Goal: Task Accomplishment & Management: Use online tool/utility

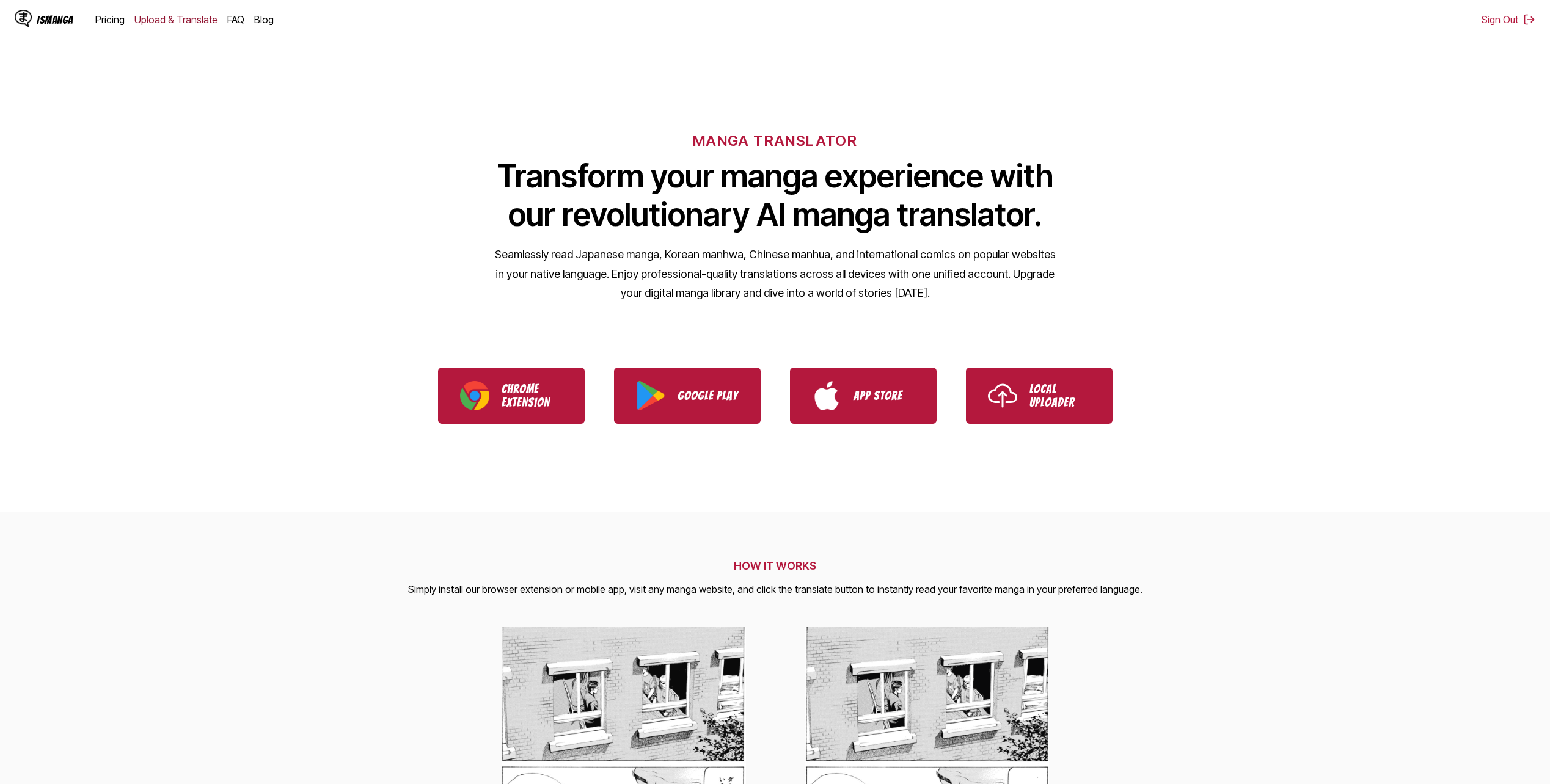
click at [194, 20] on link "Upload & Translate" at bounding box center [175, 19] width 83 height 12
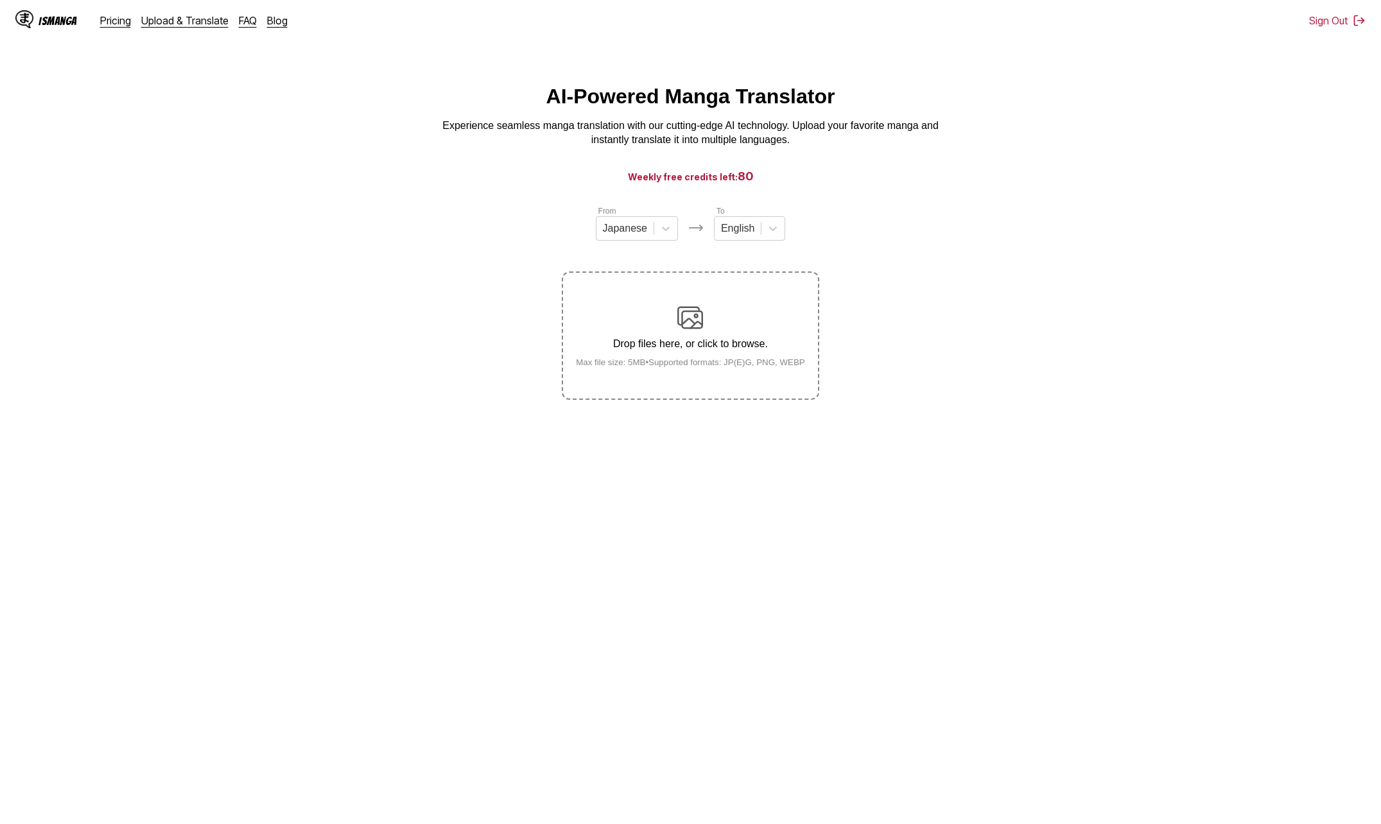
click at [675, 367] on small "Max file size: 5MB • Supported formats: JP(E)G, PNG, WEBP" at bounding box center [691, 363] width 250 height 10
click at [0, 0] on input "Drop files here, or click to browse. Max file size: 5MB • Supported formats: JP…" at bounding box center [0, 0] width 0 height 0
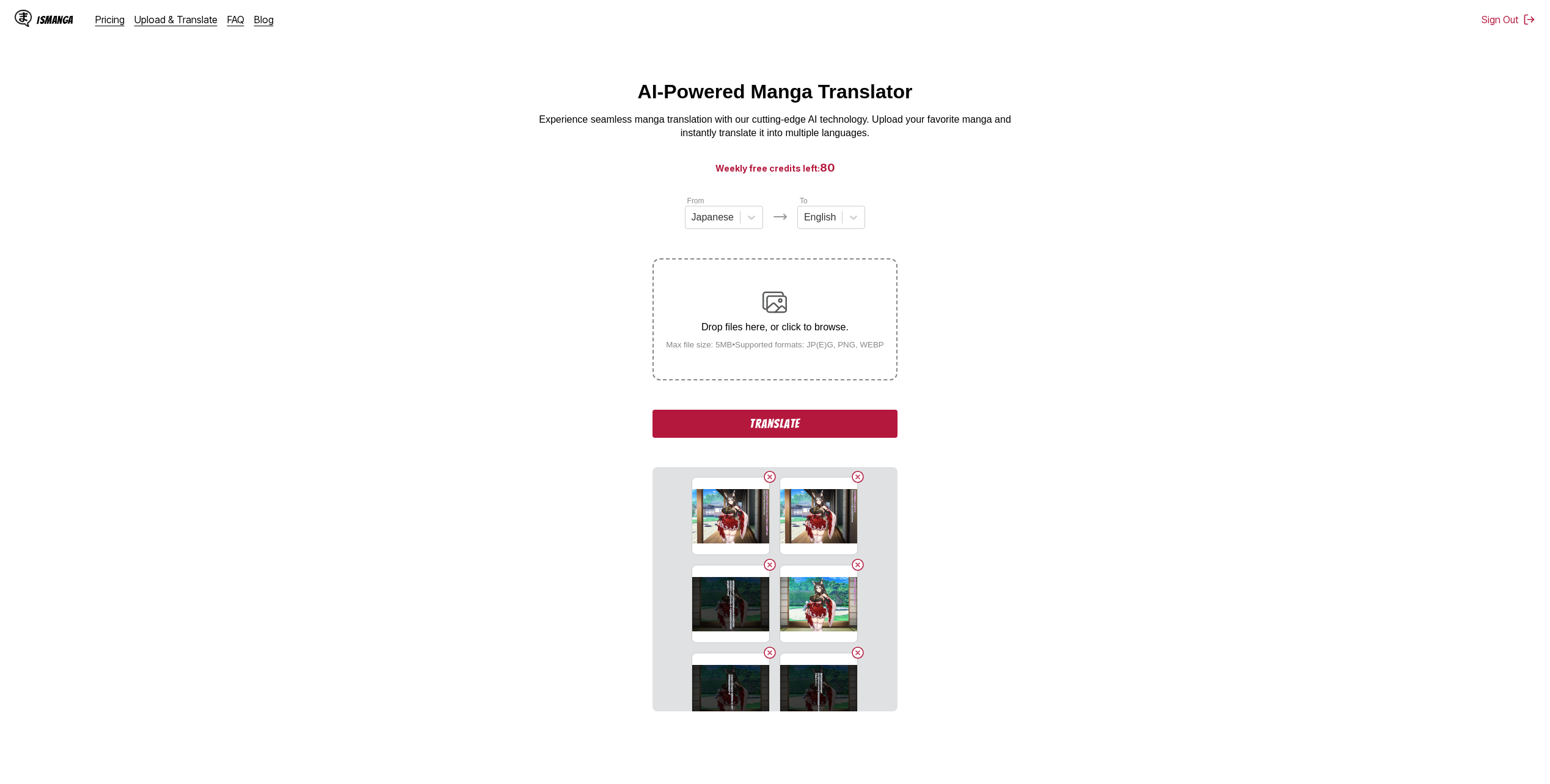
click at [700, 421] on button "Translate" at bounding box center [775, 424] width 245 height 29
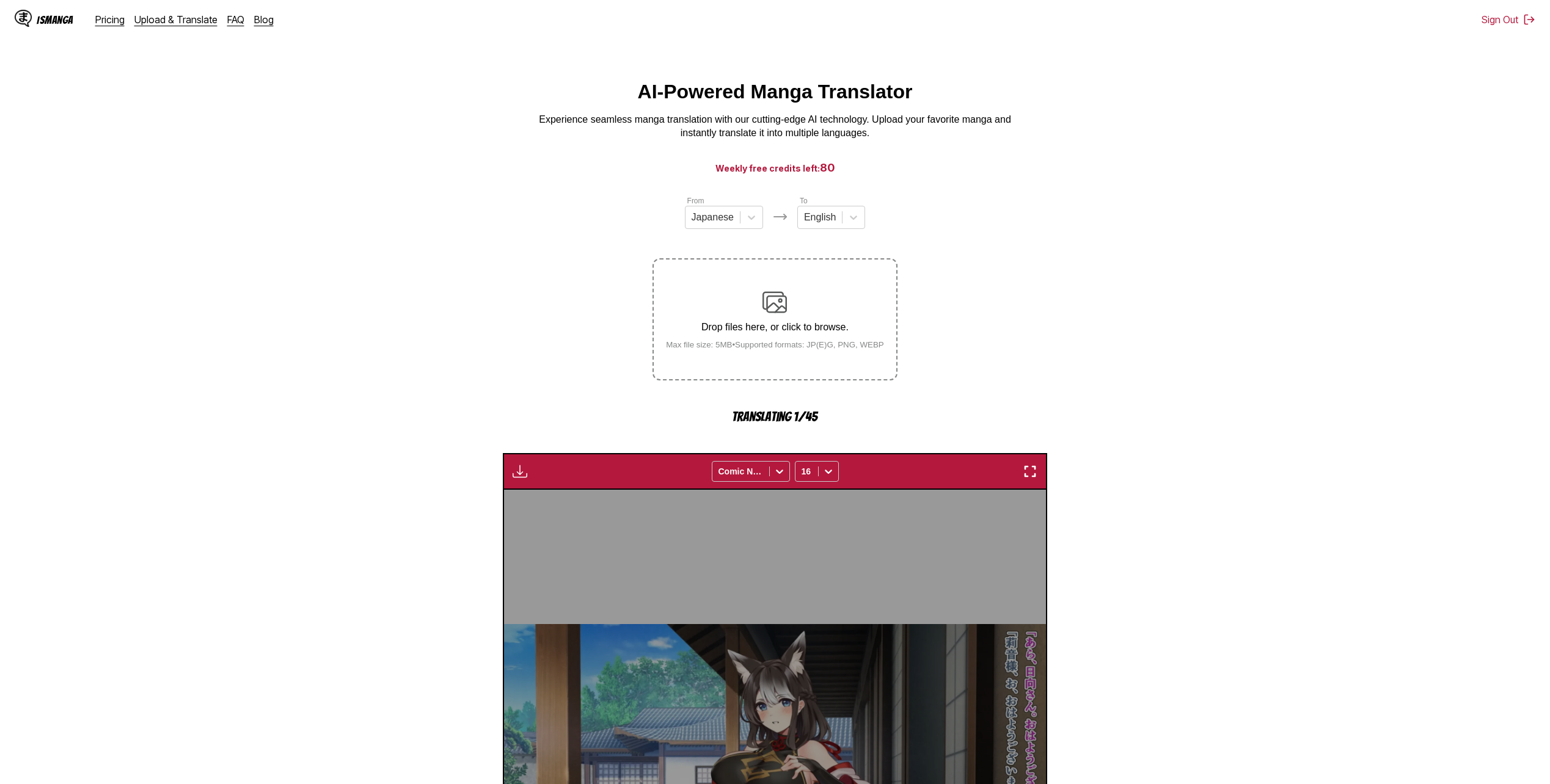
scroll to position [360, 0]
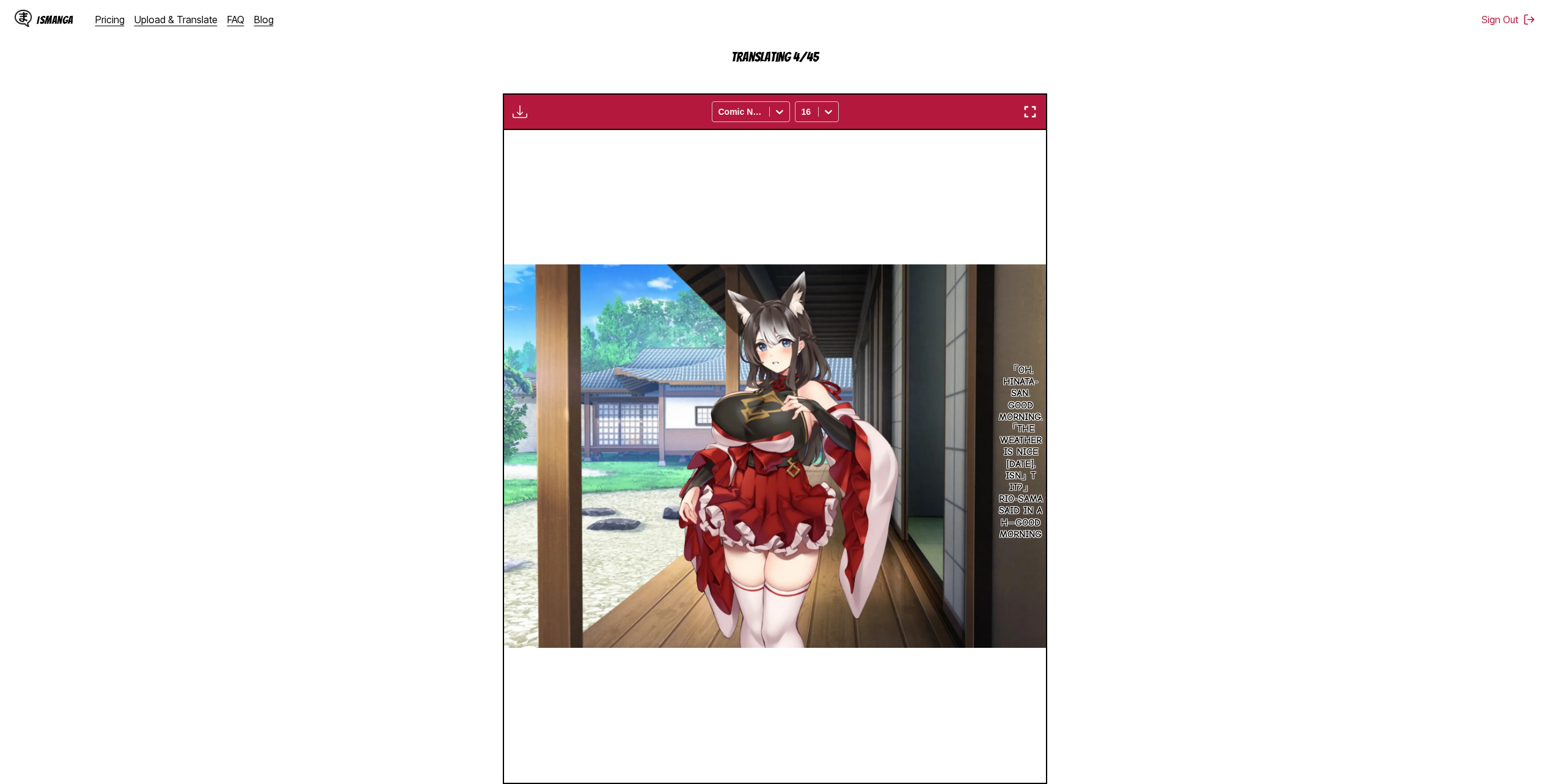
click at [294, 573] on section "From Japanese To English Drop files here, or click to browse. Max file size: 5M…" at bounding box center [775, 327] width 1530 height 984
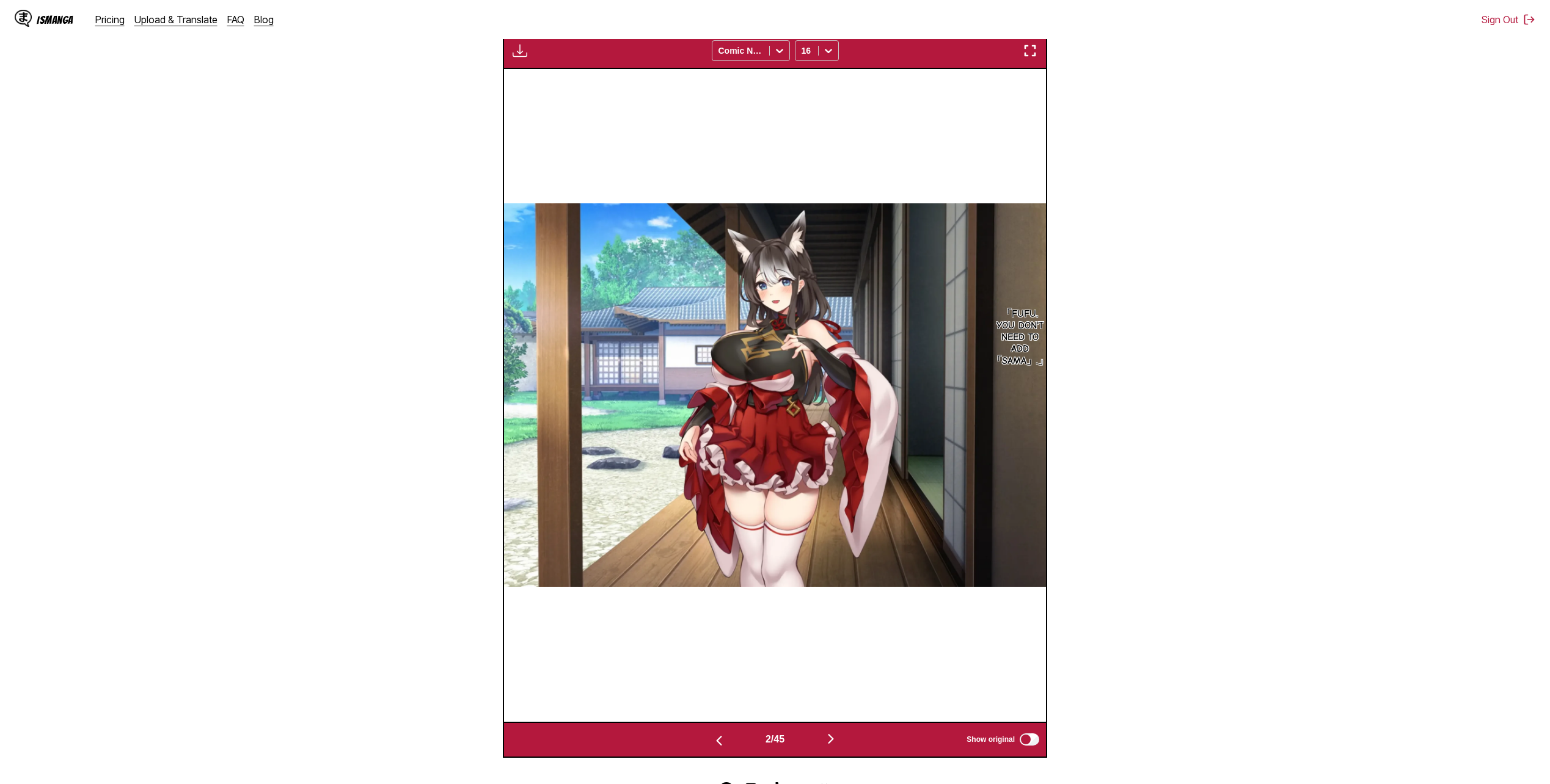
scroll to position [0, 1084]
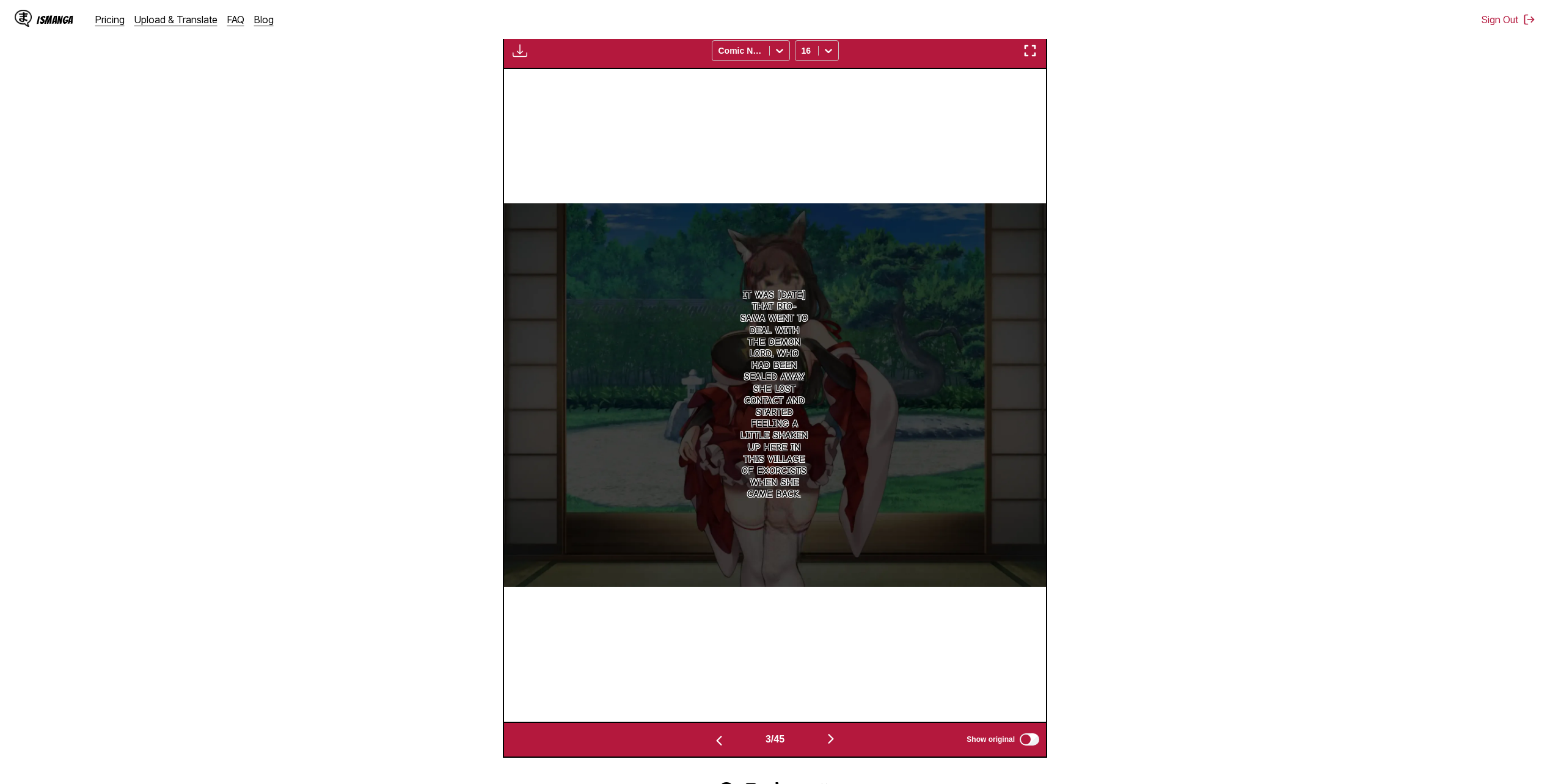
click at [519, 57] on img "button" at bounding box center [520, 50] width 14 height 14
click at [1366, 224] on section "From Japanese To English Drop files here, or click to browse. Max file size: 5M…" at bounding box center [775, 265] width 1530 height 984
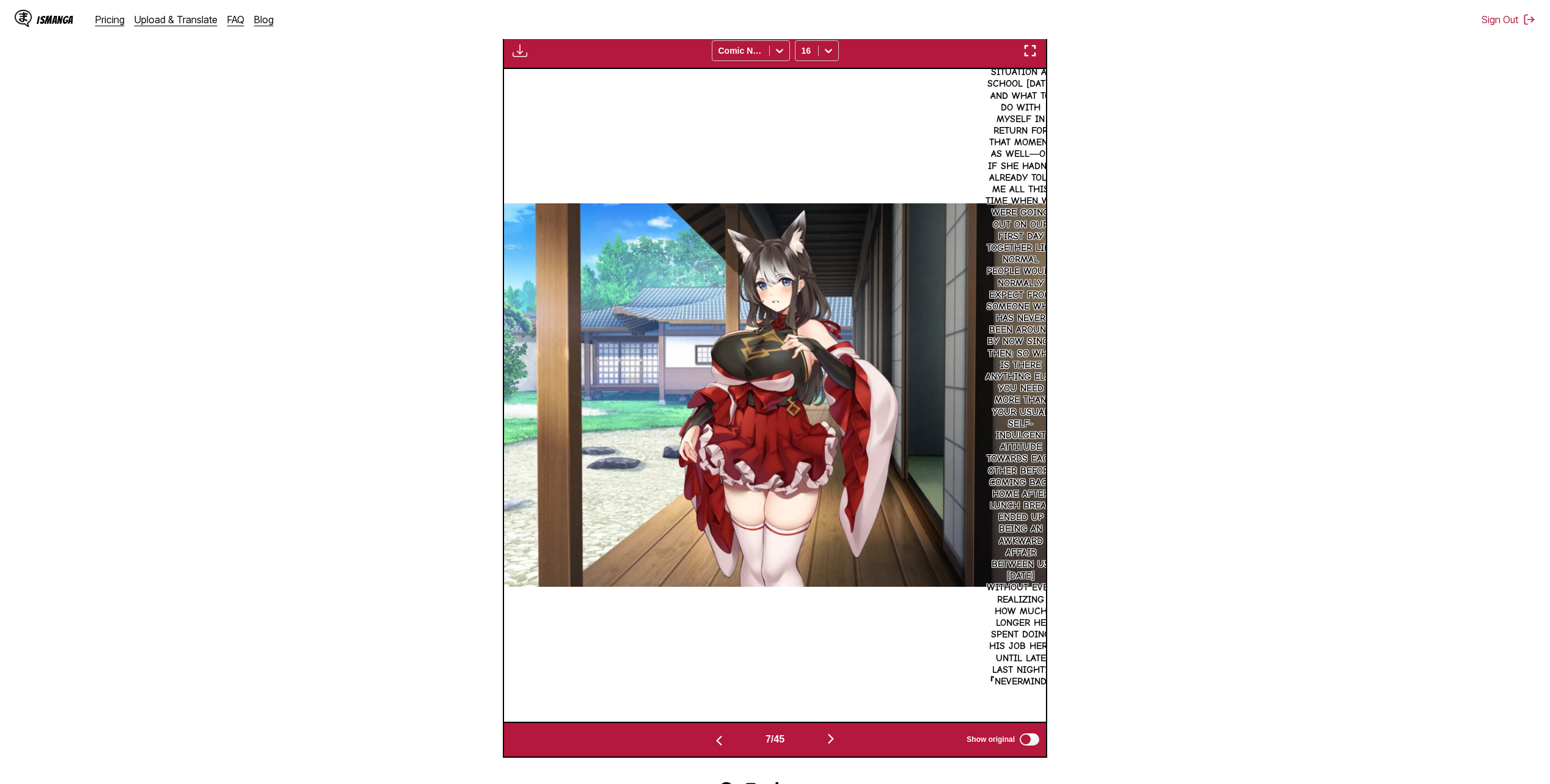
click at [1014, 211] on p "「Is something the matter?」「No, it's... nothing. It was just a question of wheth…" at bounding box center [1020, 307] width 76 height 767
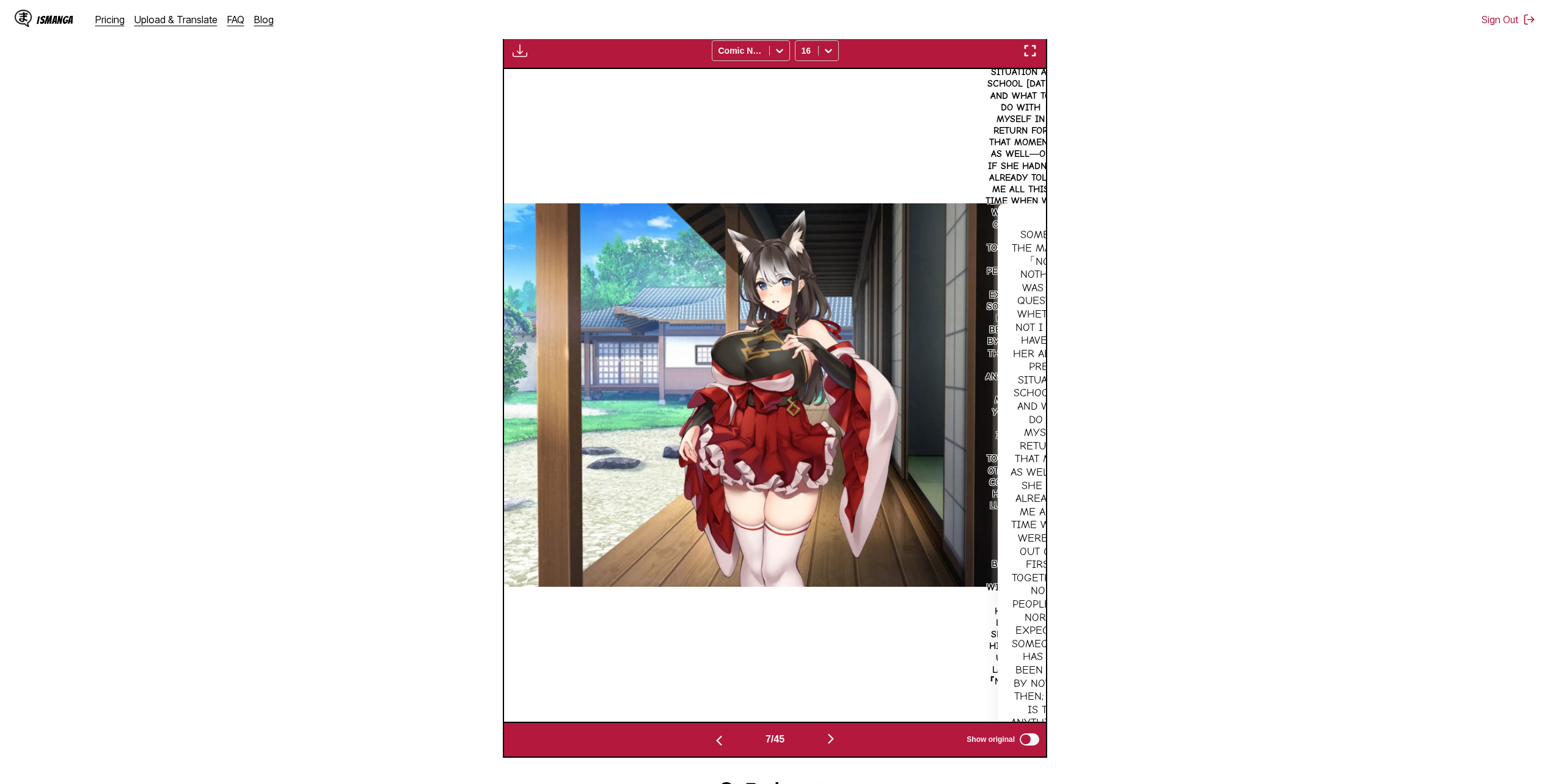
click at [1014, 211] on div "「Is something the matter?」「No, it's... nothing. It was just a question of wheth…" at bounding box center [1050, 644] width 108 height 882
click at [1035, 219] on div "「Is something the matter?」「No, it's... nothing. It was just a question of wheth…" at bounding box center [1050, 644] width 108 height 882
click at [1018, 123] on p "「Is something the matter?」「No, it's... nothing. It was just a question of wheth…" at bounding box center [1020, 307] width 76 height 767
click at [1011, 452] on div "「Is something the matter?」「No, it's... nothing. It was just a question of wheth…" at bounding box center [1050, 644] width 108 height 882
click at [718, 741] on img "button" at bounding box center [718, 740] width 14 height 14
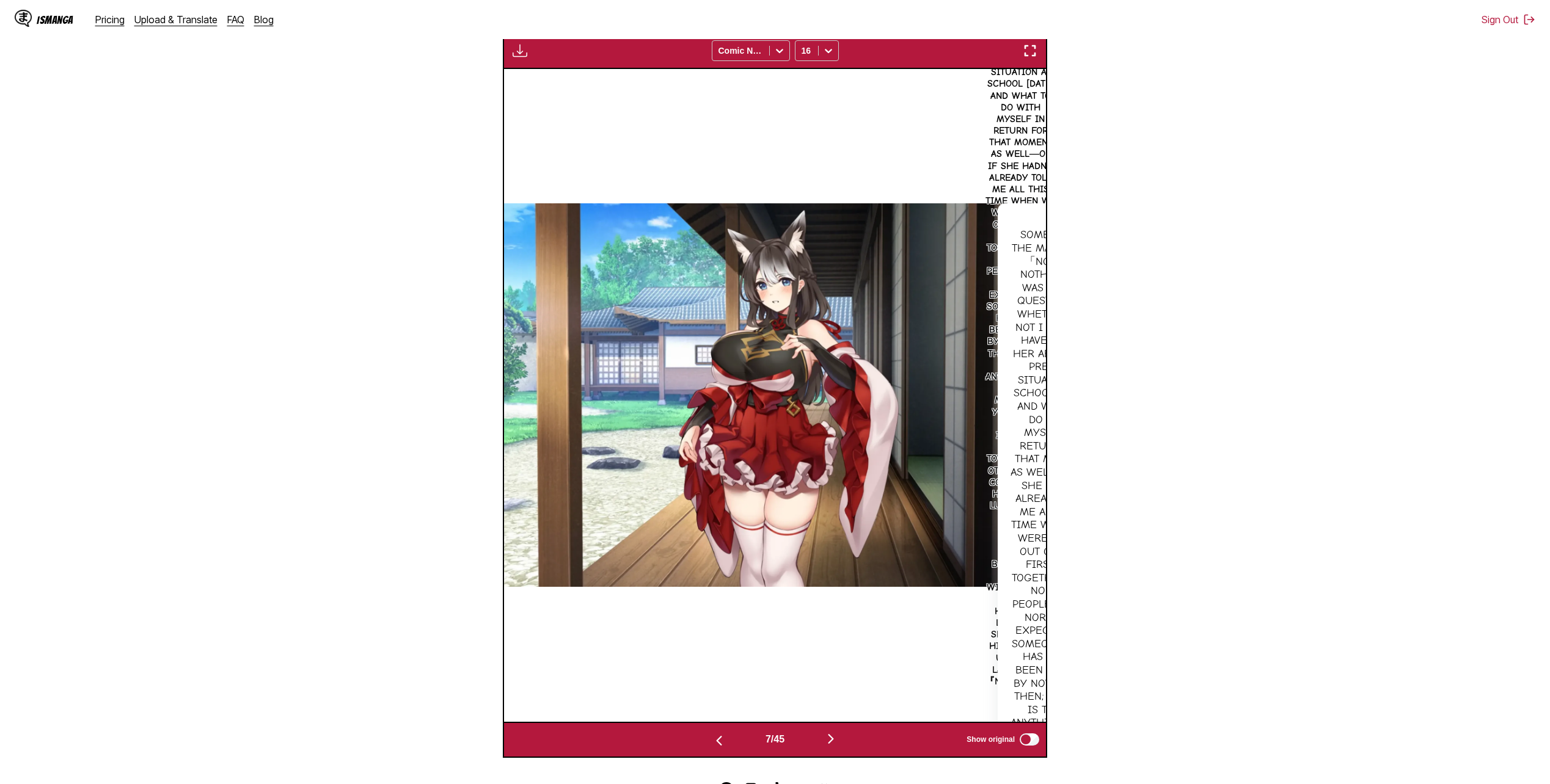
scroll to position [0, 2709]
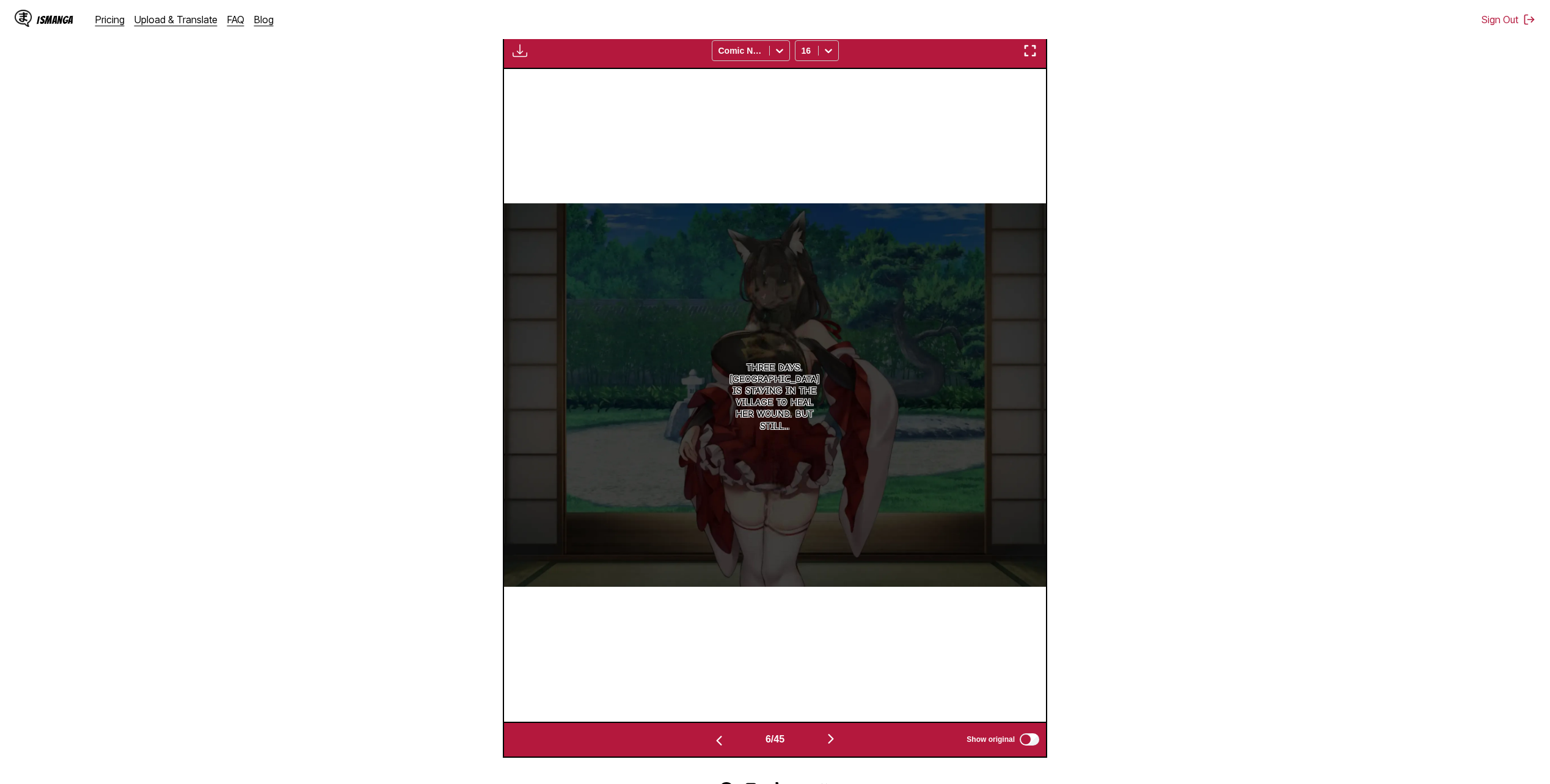
click at [814, 751] on div "6 / 45 Show original" at bounding box center [775, 740] width 544 height 37
click at [834, 732] on div "6 / 45 Show original" at bounding box center [775, 740] width 544 height 37
click at [828, 747] on img "button" at bounding box center [830, 738] width 14 height 14
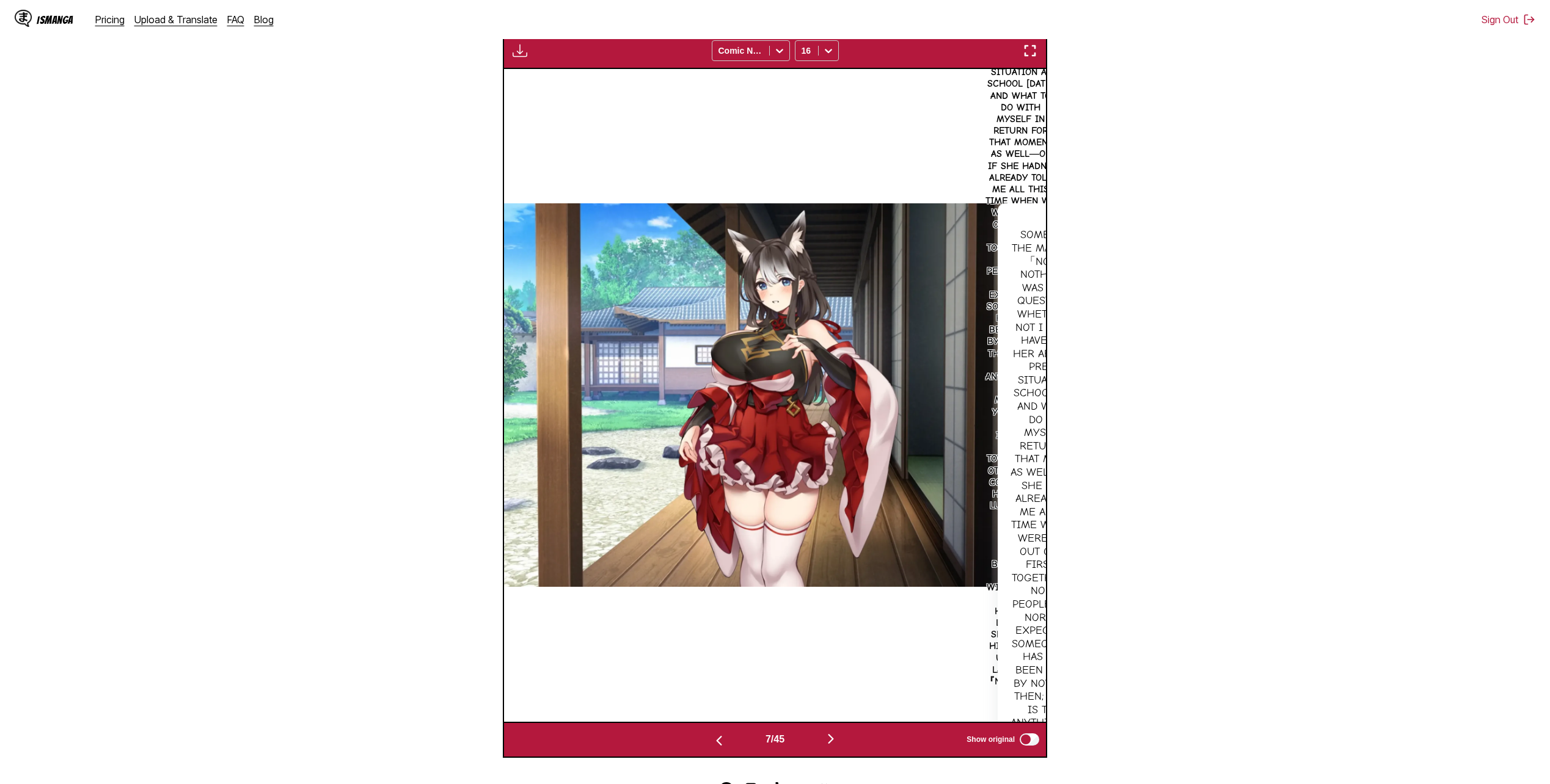
click at [1012, 467] on div "「Is something the matter?」「No, it's... nothing. It was just a question of wheth…" at bounding box center [1050, 644] width 108 height 882
drag, startPoint x: 1049, startPoint y: 134, endPoint x: 1005, endPoint y: 132, distance: 44.0
click at [1046, 134] on section "From Japanese To English Drop files here, or click to browse. Max file size: 5M…" at bounding box center [775, 265] width 1530 height 984
click at [992, 130] on p "「Is something the matter?」「No, it's... nothing. It was just a question of wheth…" at bounding box center [1020, 307] width 76 height 767
click at [1016, 126] on p "「Is something the matter?」「No, it's... nothing. It was just a question of wheth…" at bounding box center [1020, 307] width 76 height 767
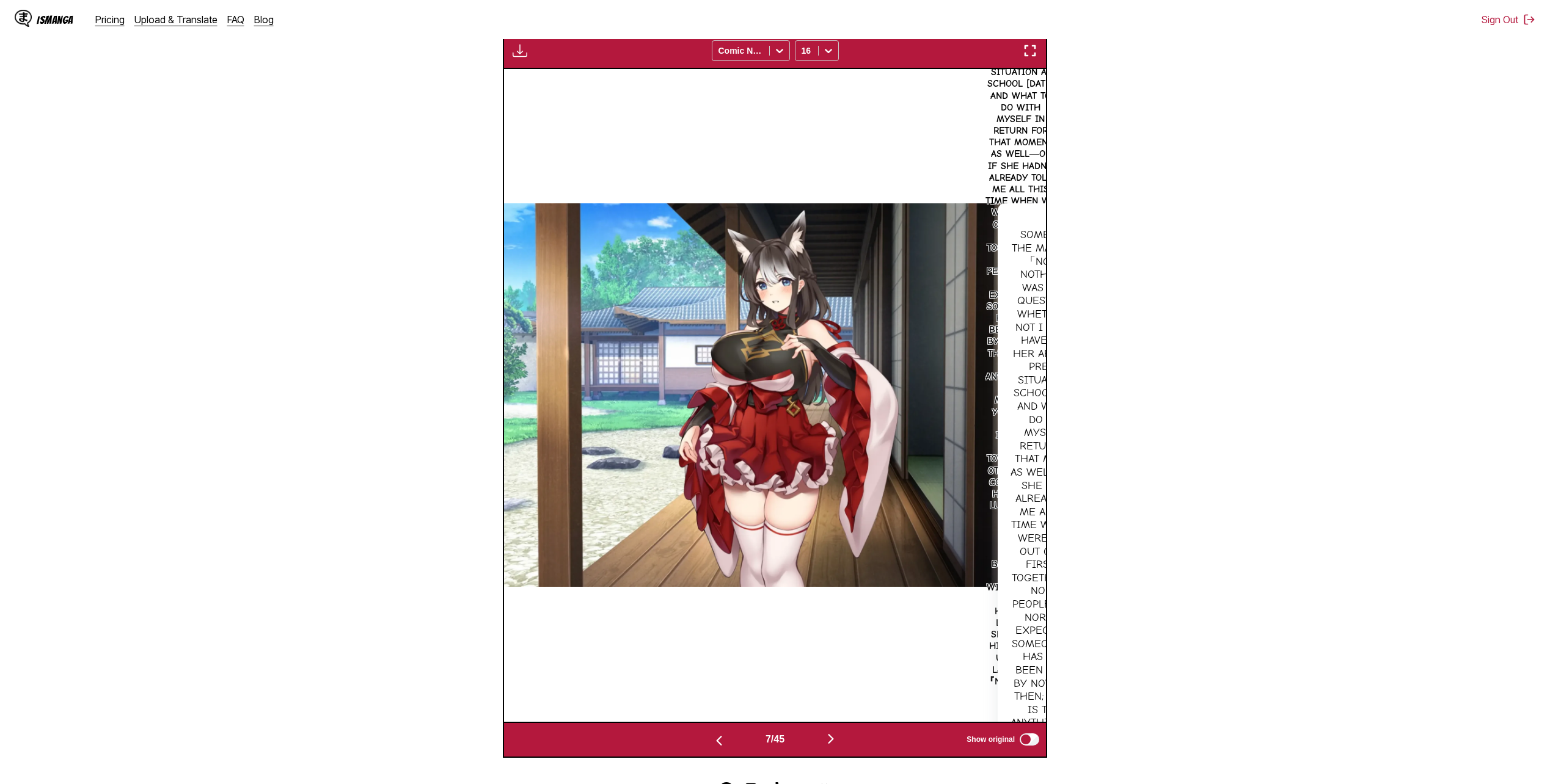
click at [1023, 236] on div "「Is something the matter?」「No, it's... nothing. It was just a question of wheth…" at bounding box center [1050, 644] width 108 height 882
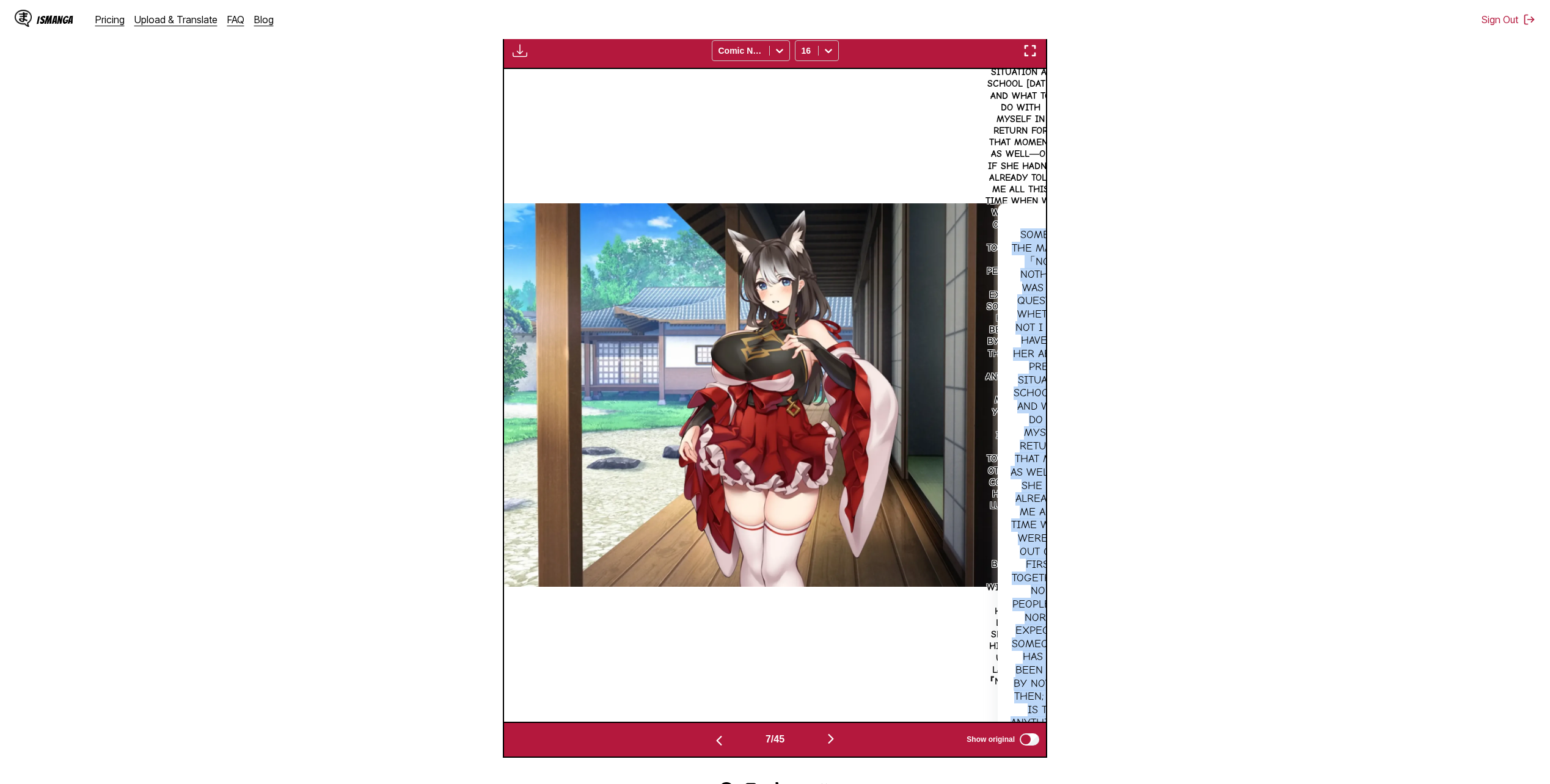
drag, startPoint x: 1016, startPoint y: 233, endPoint x: 1057, endPoint y: 674, distance: 442.9
click at [1058, 673] on section "From Japanese To English Drop files here, or click to browse. Max file size: 5M…" at bounding box center [775, 265] width 1530 height 984
copy div "something the matter?」「No, it's... nothing. It was just a question of whether o…"
drag, startPoint x: 1049, startPoint y: 165, endPoint x: 1043, endPoint y: 161, distance: 7.2
click at [1049, 165] on section "From Japanese To English Drop files here, or click to browse. Max file size: 5M…" at bounding box center [775, 265] width 1530 height 984
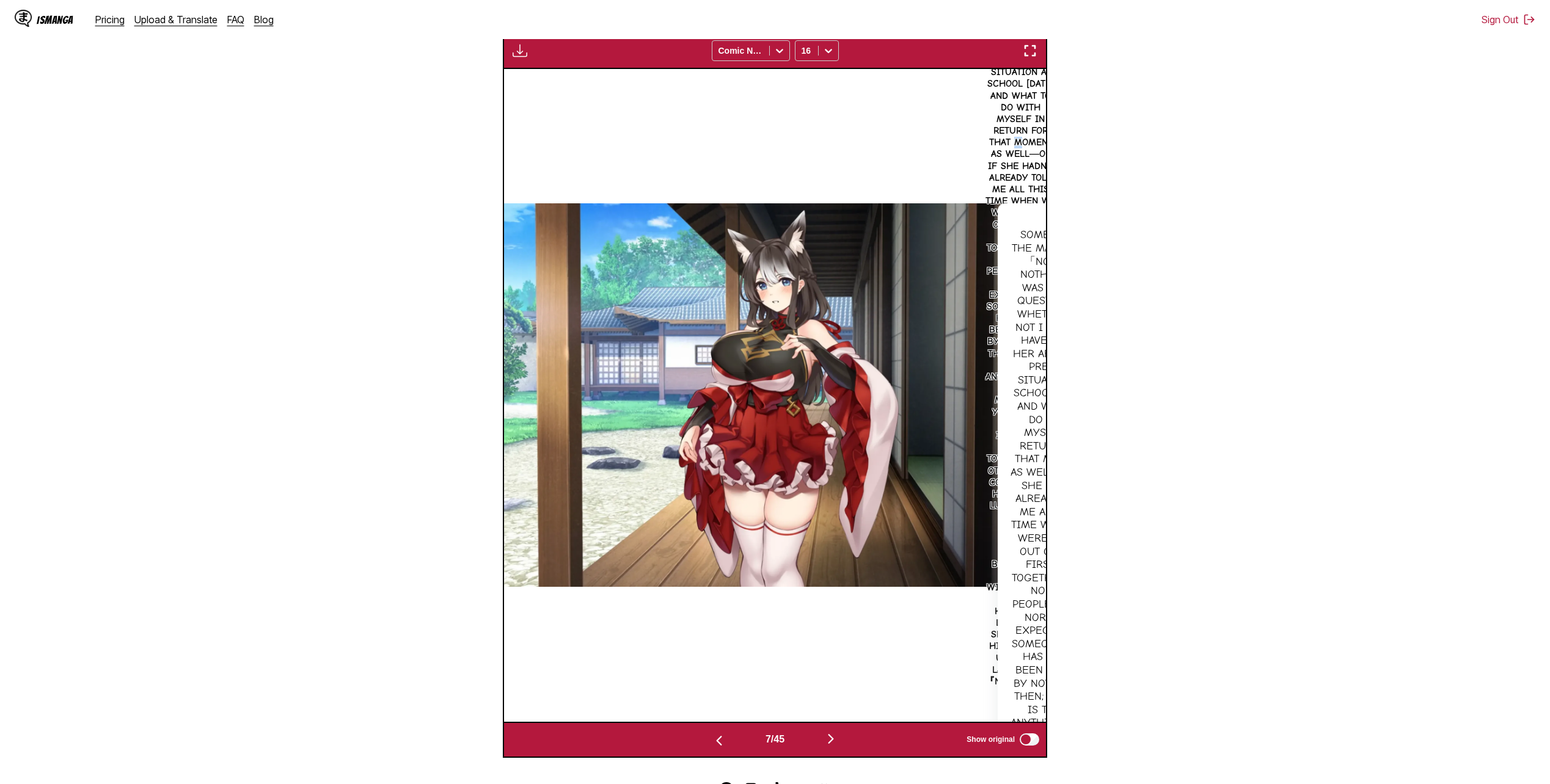
click at [1027, 142] on p "「Is something the matter?」「No, it's... nothing. It was just a question of wheth…" at bounding box center [1020, 307] width 76 height 767
drag, startPoint x: 1027, startPoint y: 142, endPoint x: 1036, endPoint y: 192, distance: 50.8
click at [1036, 192] on p "「Is something the matter?」「No, it's... nothing. It was just a question of wheth…" at bounding box center [1020, 307] width 76 height 767
click at [1030, 216] on div "「Is something the matter?」「No, it's... nothing. It was just a question of wheth…" at bounding box center [1050, 644] width 108 height 882
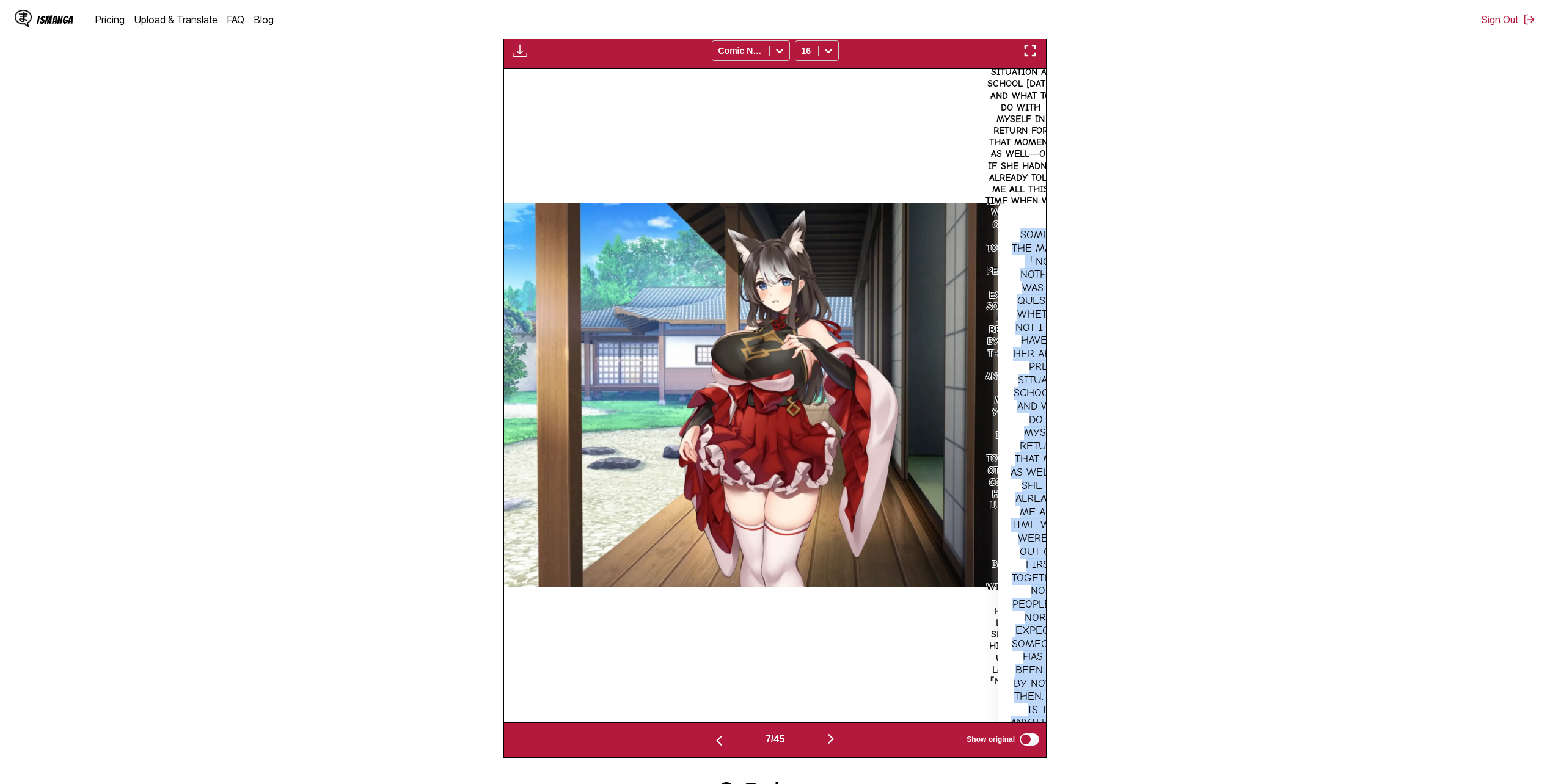
drag, startPoint x: 1020, startPoint y: 234, endPoint x: 1076, endPoint y: 393, distance: 168.6
click at [1076, 393] on section "From Japanese To English Drop files here, or click to browse. Max file size: 5M…" at bounding box center [775, 265] width 1530 height 984
copy div "something the matter?」「No, it's... nothing. It was just a question of whether o…"
drag, startPoint x: 1270, startPoint y: 277, endPoint x: 1158, endPoint y: 363, distance: 141.2
click at [1271, 278] on section "From Japanese To English Drop files here, or click to browse. Max file size: 5M…" at bounding box center [775, 265] width 1530 height 984
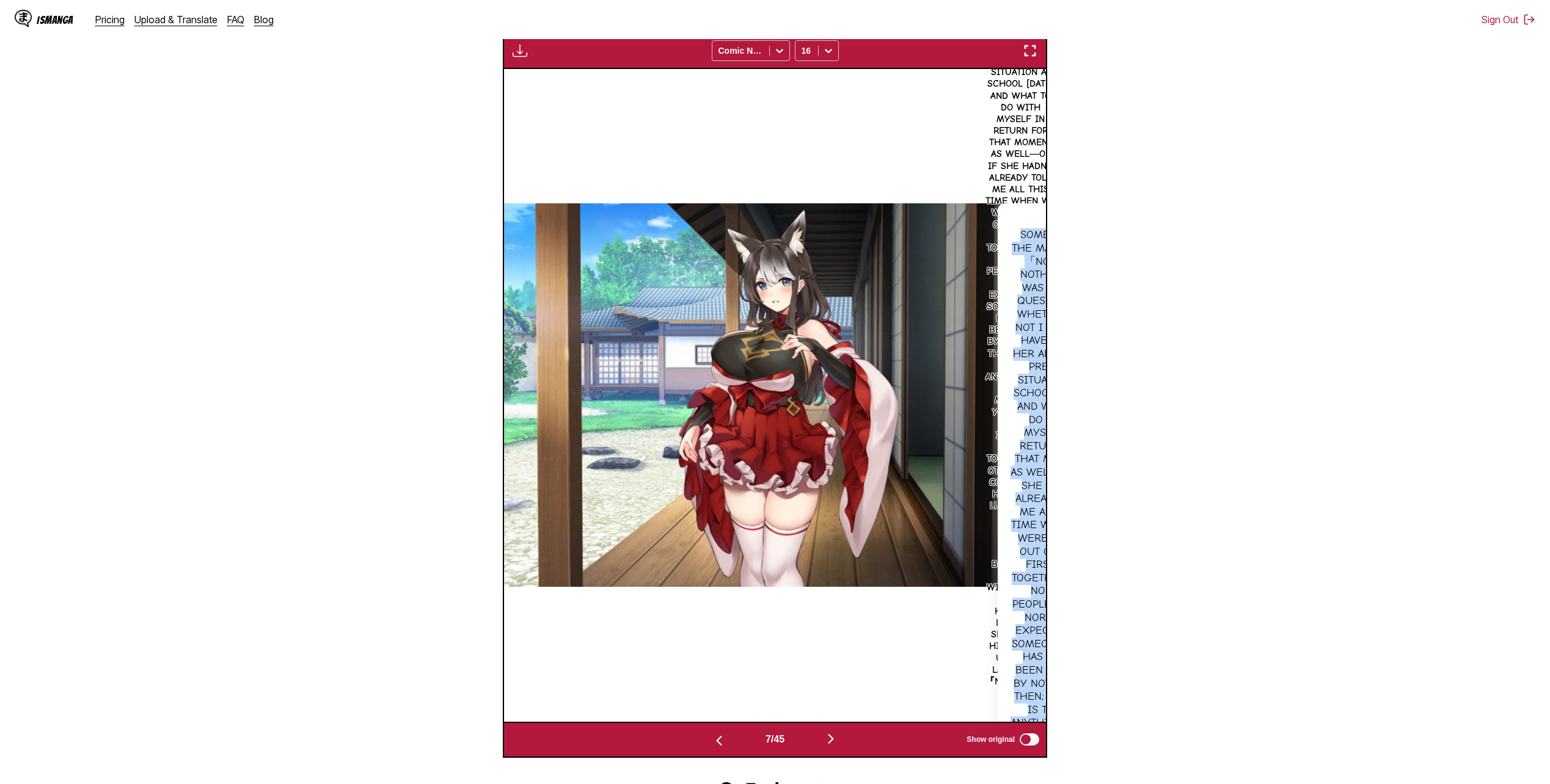
click at [844, 740] on button "button" at bounding box center [831, 740] width 73 height 18
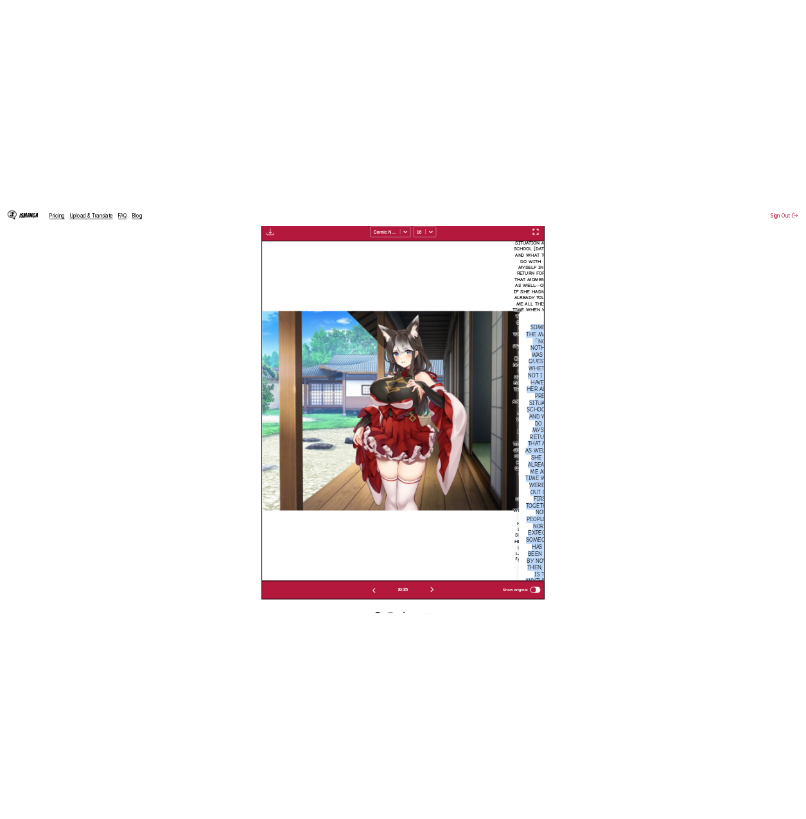
scroll to position [0, 3986]
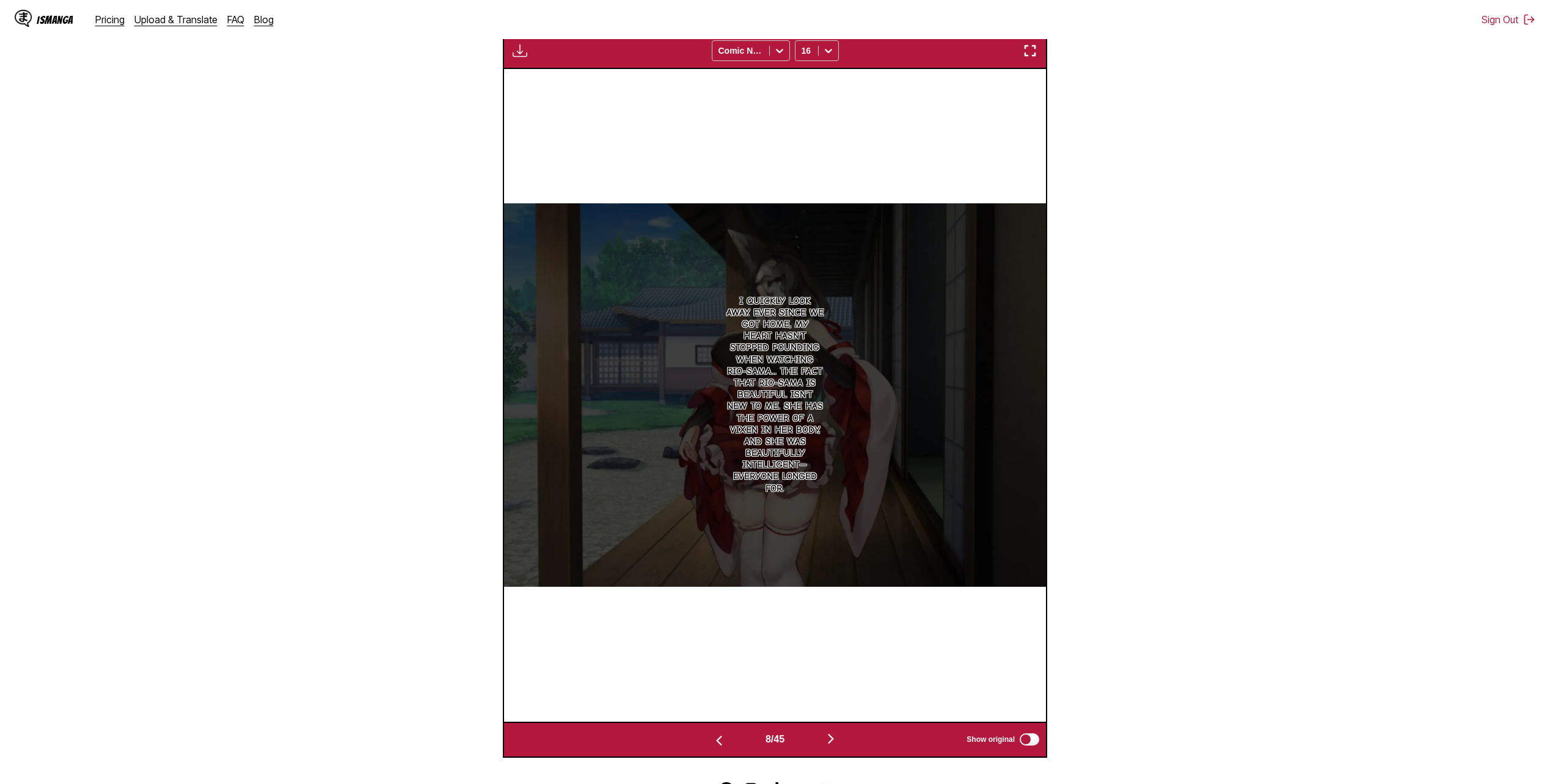
click at [1407, 225] on section "From Japanese To English Drop files here, or click to browse. Max file size: 5M…" at bounding box center [775, 265] width 1530 height 984
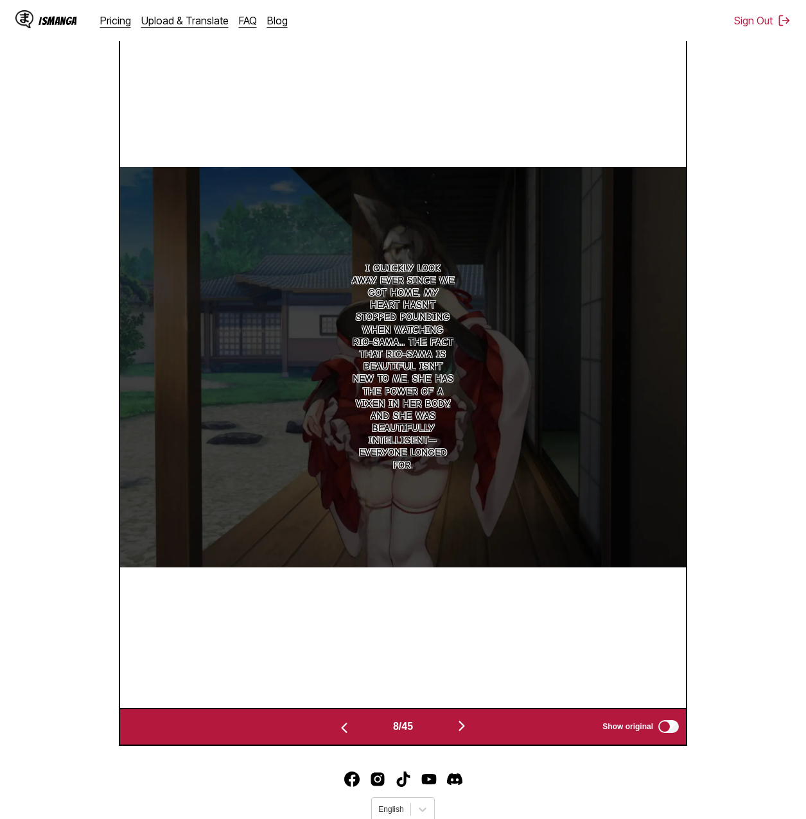
scroll to position [314, 0]
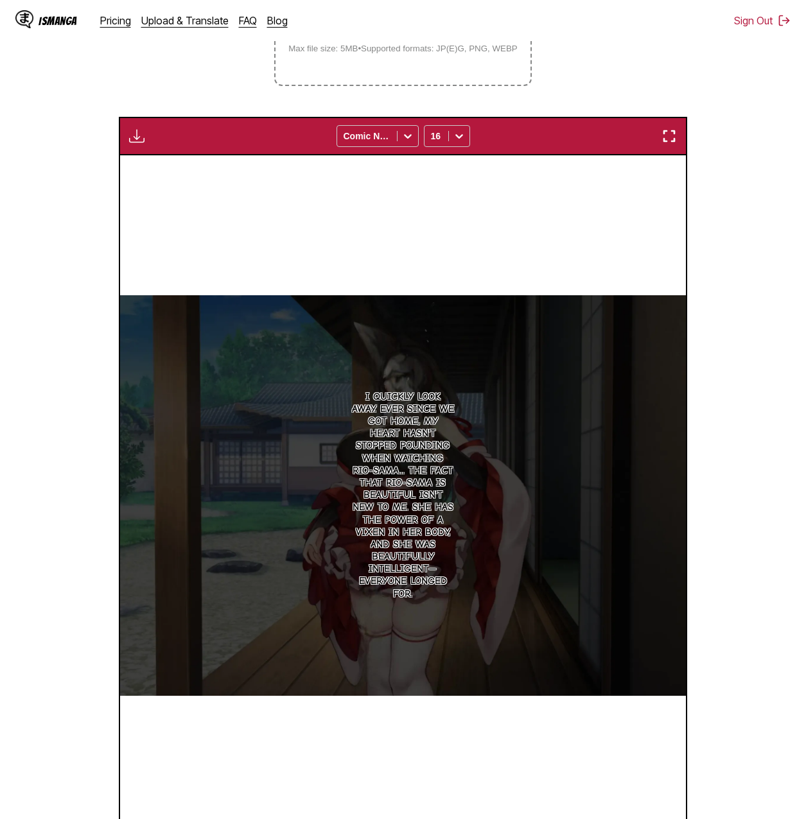
click at [141, 132] on img "button" at bounding box center [136, 135] width 15 height 15
click at [180, 180] on button "Download All" at bounding box center [171, 179] width 82 height 31
click at [770, 262] on section "From Japanese To English Drop files here, or click to browse. Max file size: 5M…" at bounding box center [402, 383] width 785 height 984
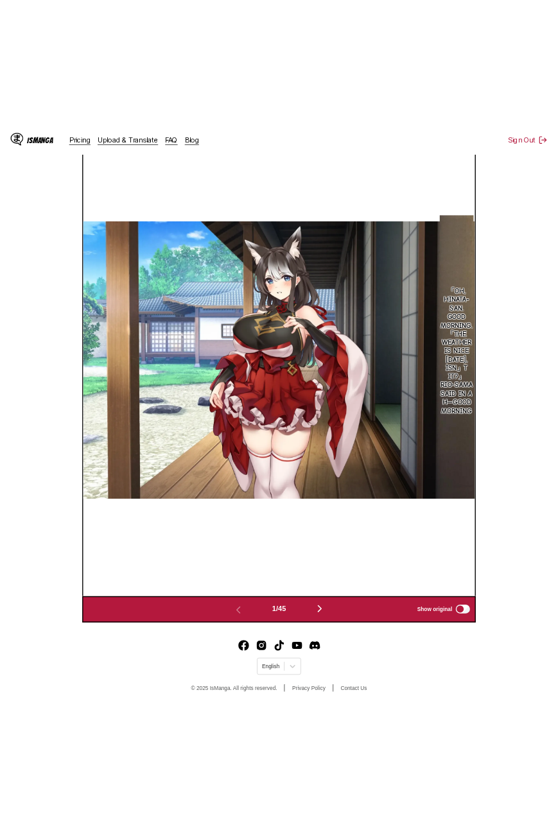
scroll to position [449, 0]
